Goal: Communication & Community: Answer question/provide support

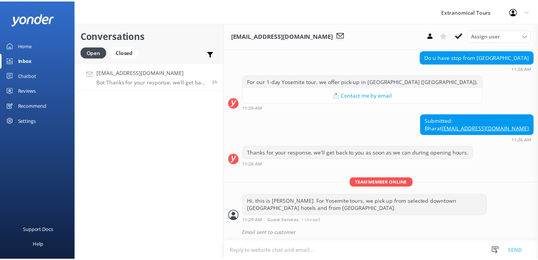
scroll to position [82, 0]
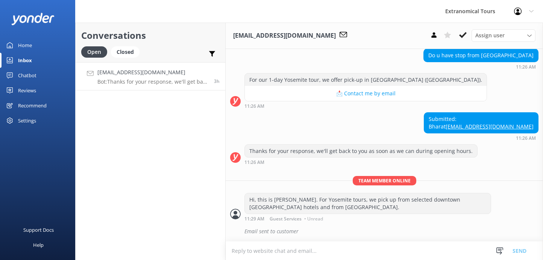
click at [122, 75] on h4 "[EMAIL_ADDRESS][DOMAIN_NAME]" at bounding box center [152, 72] width 111 height 8
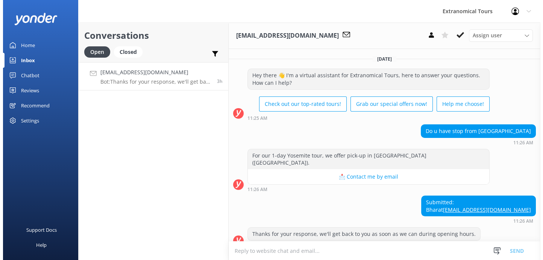
scroll to position [0, 0]
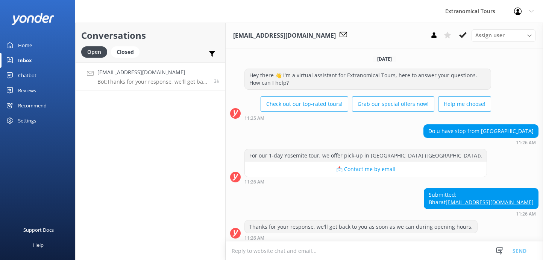
click at [33, 43] on link "Home" at bounding box center [37, 45] width 75 height 15
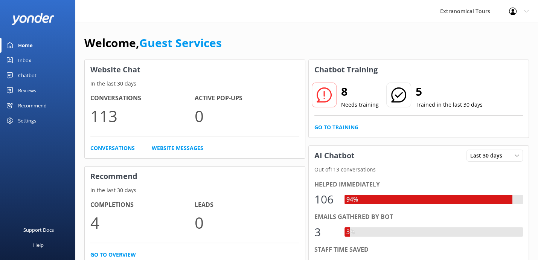
click at [35, 58] on link "Inbox" at bounding box center [37, 60] width 75 height 15
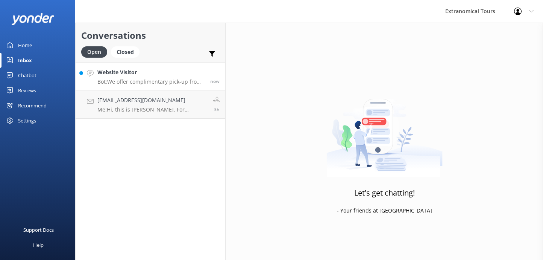
click at [125, 78] on div "Website Visitor Bot: We offer complimentary pick-up from most San Francisco hot…" at bounding box center [150, 76] width 107 height 16
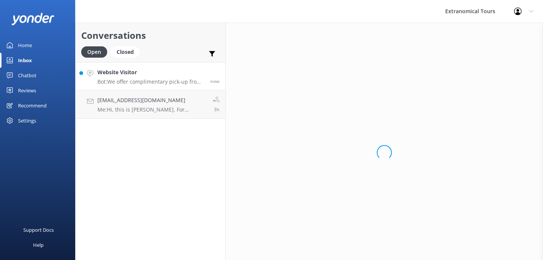
click at [125, 78] on div "Website Visitor Bot: We offer complimentary pick-up from most San Francisco hot…" at bounding box center [150, 76] width 107 height 16
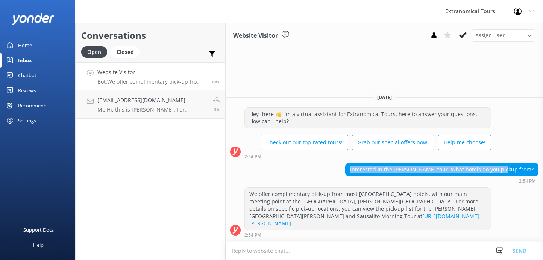
copy div "Interested in the [PERSON_NAME] tour. What hotels do you pickup from?"
drag, startPoint x: 385, startPoint y: 176, endPoint x: 522, endPoint y: 172, distance: 137.0
click at [522, 172] on div "Interested in the [PERSON_NAME] tour. What hotels do you pickup from?" at bounding box center [442, 169] width 193 height 13
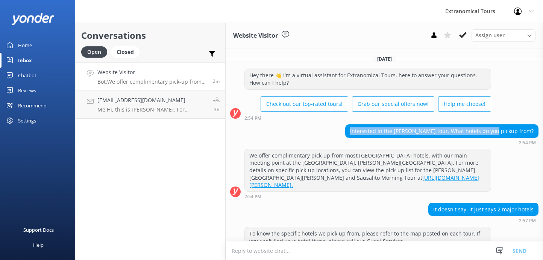
scroll to position [9, 0]
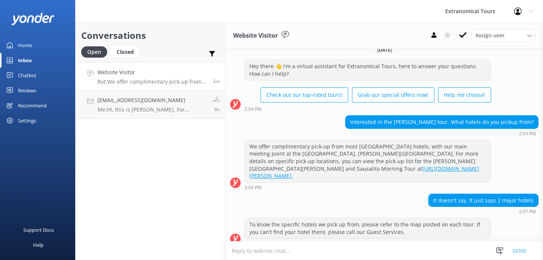
click at [390, 240] on div "To know the specific hotels we pick up from, please refer to the map posted on …" at bounding box center [385, 233] width 318 height 32
click at [388, 254] on textarea at bounding box center [385, 250] width 318 height 18
paste textarea "Thank you for your interest in the [PERSON_NAME] [PERSON_NAME] tour. We offer d…"
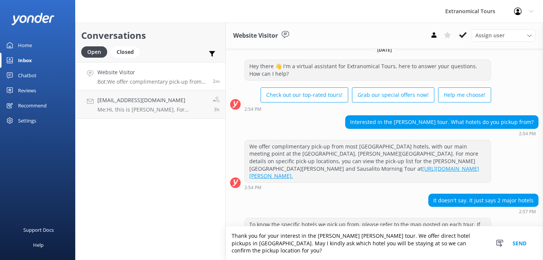
scroll to position [17, 0]
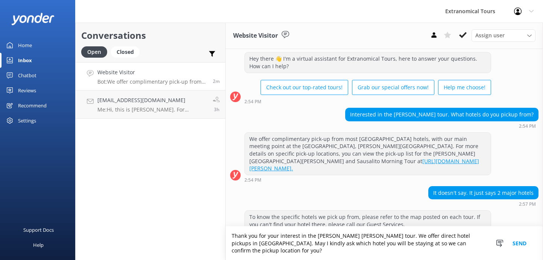
type textarea "Thank you for your interest in the [PERSON_NAME] [PERSON_NAME] tour. We offer d…"
click at [517, 243] on button "Send" at bounding box center [520, 242] width 28 height 33
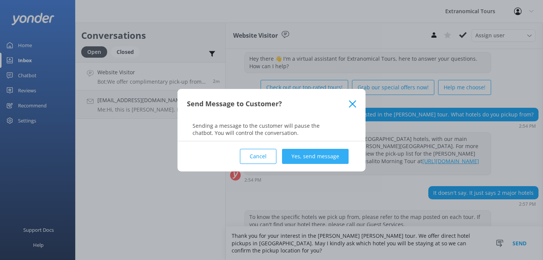
click at [316, 154] on button "Yes, send message" at bounding box center [315, 156] width 67 height 15
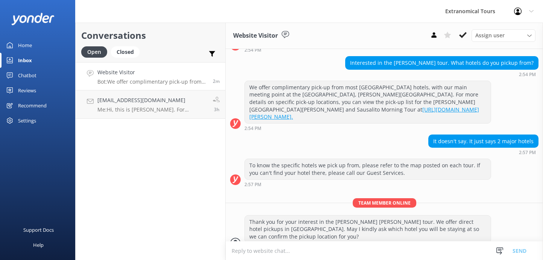
scroll to position [72, 0]
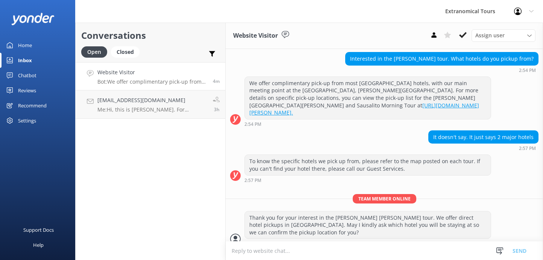
click at [295, 251] on textarea at bounding box center [385, 250] width 318 height 18
paste textarea "May I kindly confirm if this is for the [PERSON_NAME] [PERSON_NAME], [GEOGRAPHI…"
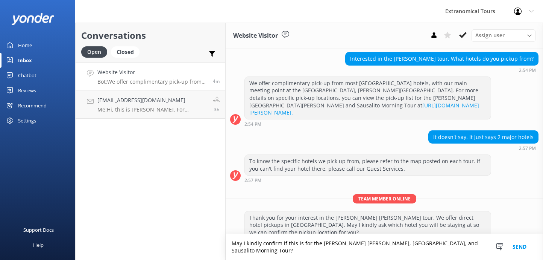
type textarea "May I kindly confirm if this is for the [PERSON_NAME] [PERSON_NAME], [GEOGRAPHI…"
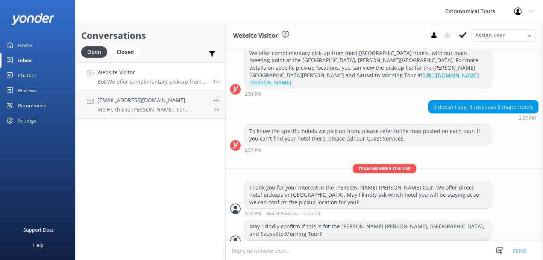
scroll to position [104, 0]
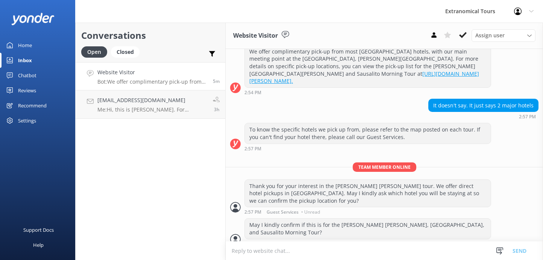
click at [319, 248] on textarea at bounding box center [385, 250] width 318 height 18
paste textarea "For the [PERSON_NAME][GEOGRAPHIC_DATA][PERSON_NAME], [GEOGRAPHIC_DATA], and Sau…"
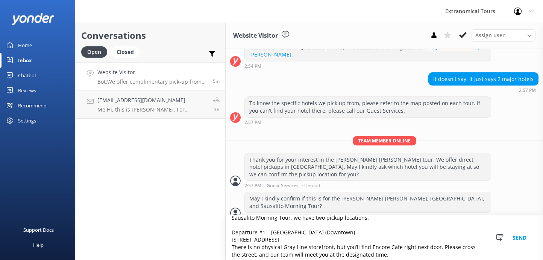
scroll to position [33, 0]
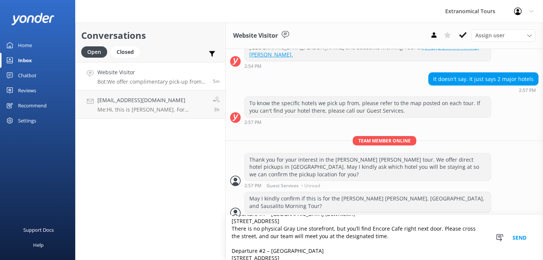
drag, startPoint x: 233, startPoint y: 252, endPoint x: 385, endPoint y: 237, distance: 152.3
click at [385, 237] on textarea "For the [PERSON_NAME][GEOGRAPHIC_DATA][PERSON_NAME], [GEOGRAPHIC_DATA], and Sau…" at bounding box center [385, 237] width 318 height 45
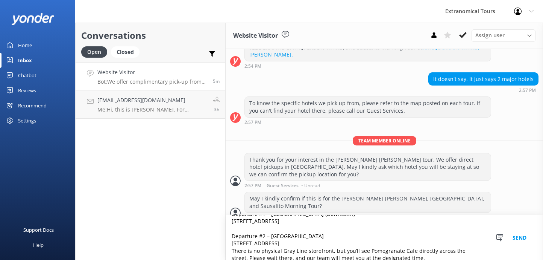
drag, startPoint x: 231, startPoint y: 245, endPoint x: 415, endPoint y: 249, distance: 184.4
click at [415, 249] on textarea "For the [PERSON_NAME][GEOGRAPHIC_DATA][PERSON_NAME], [GEOGRAPHIC_DATA], and Sau…" at bounding box center [385, 237] width 318 height 45
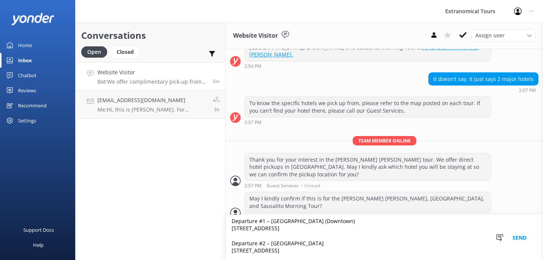
scroll to position [0, 0]
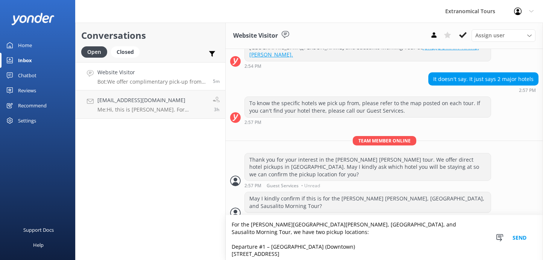
type textarea "For the [PERSON_NAME][GEOGRAPHIC_DATA][PERSON_NAME], [GEOGRAPHIC_DATA], and Sau…"
click at [518, 238] on button "Send" at bounding box center [520, 237] width 28 height 45
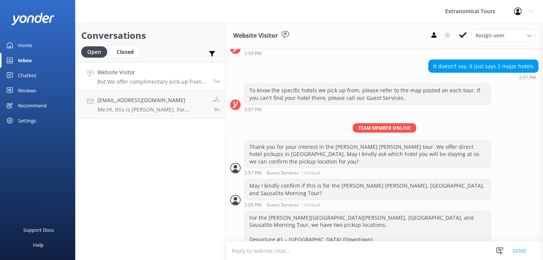
scroll to position [179, 0]
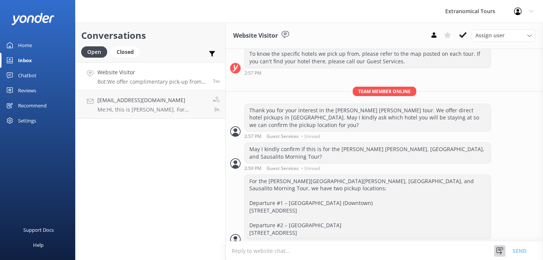
click at [499, 251] on icon at bounding box center [500, 251] width 8 height 8
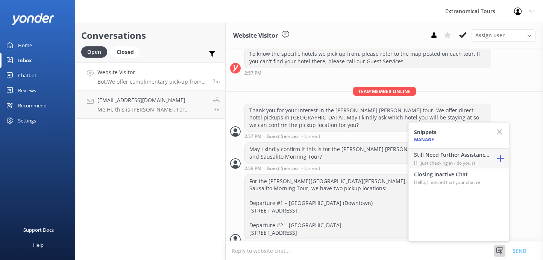
click at [452, 161] on p "Hi, just checking in - do you stil" at bounding box center [451, 162] width 75 height 7
type textarea "Hi, just checking in - do you still require assistance from our team on this? T…"
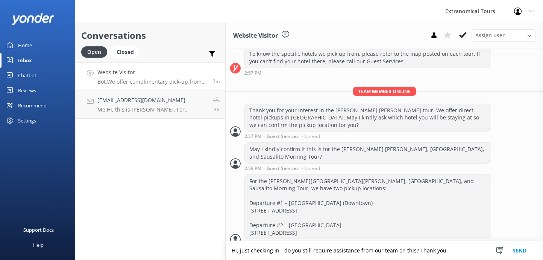
click at [519, 252] on button "Send" at bounding box center [520, 250] width 28 height 19
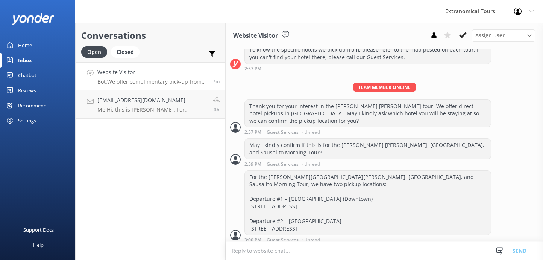
scroll to position [204, 0]
